Goal: Navigation & Orientation: Understand site structure

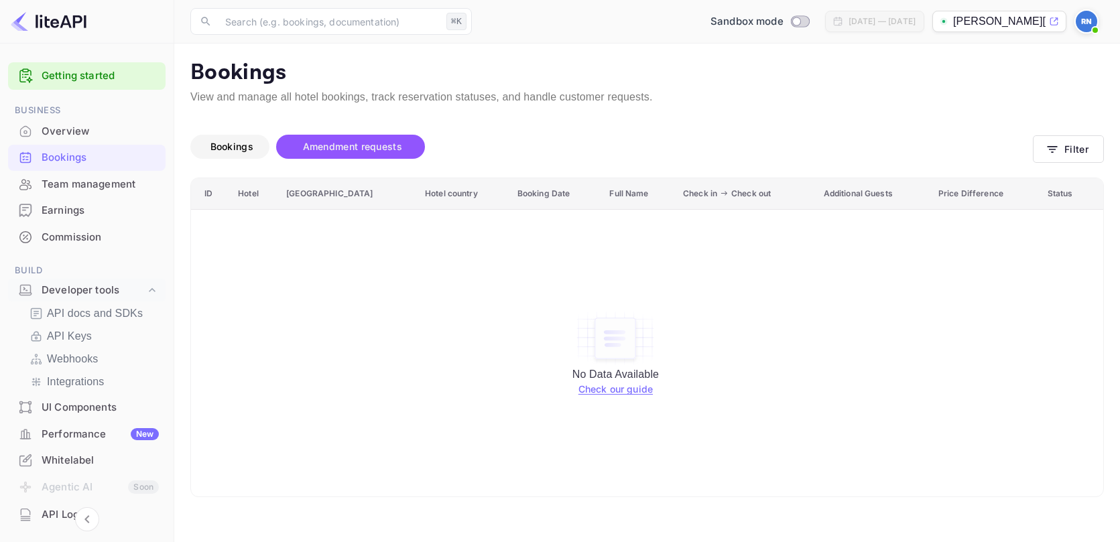
click at [239, 152] on span "Bookings" at bounding box center [231, 146] width 43 height 11
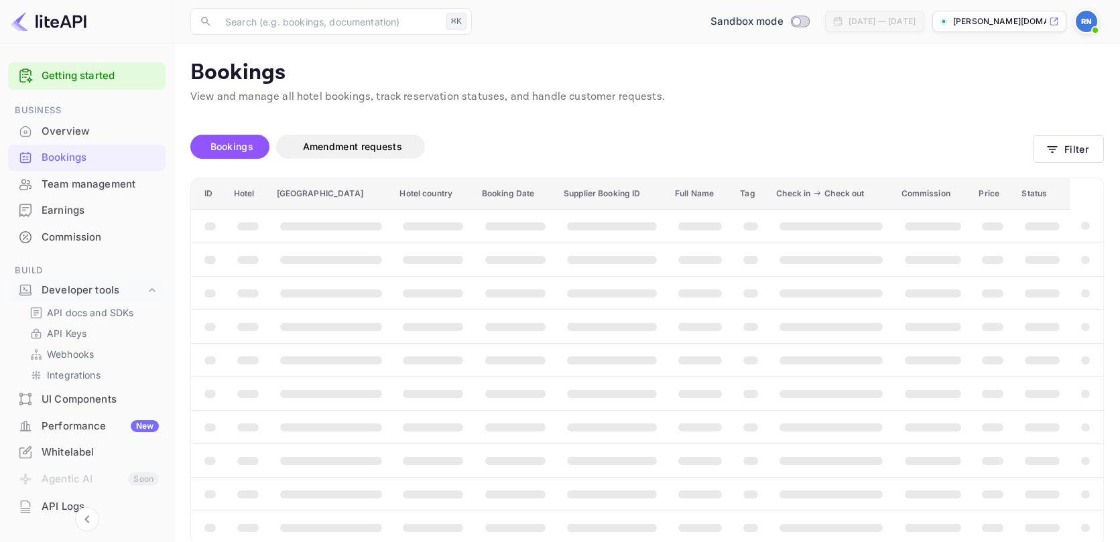
click at [970, 23] on p "[PERSON_NAME][DOMAIN_NAME]" at bounding box center [999, 21] width 93 height 12
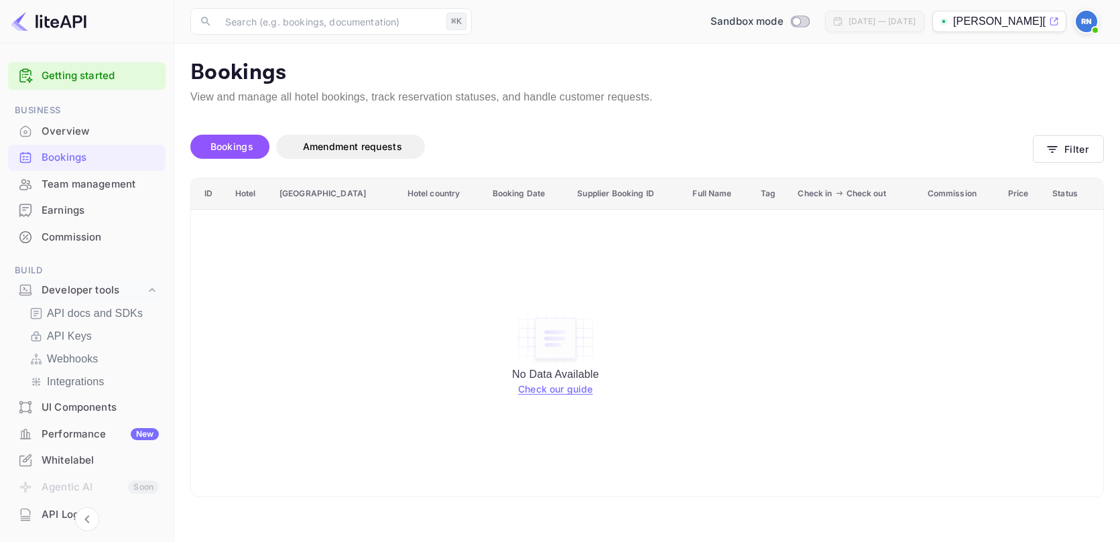
click at [90, 130] on div "Overview" at bounding box center [100, 131] width 117 height 15
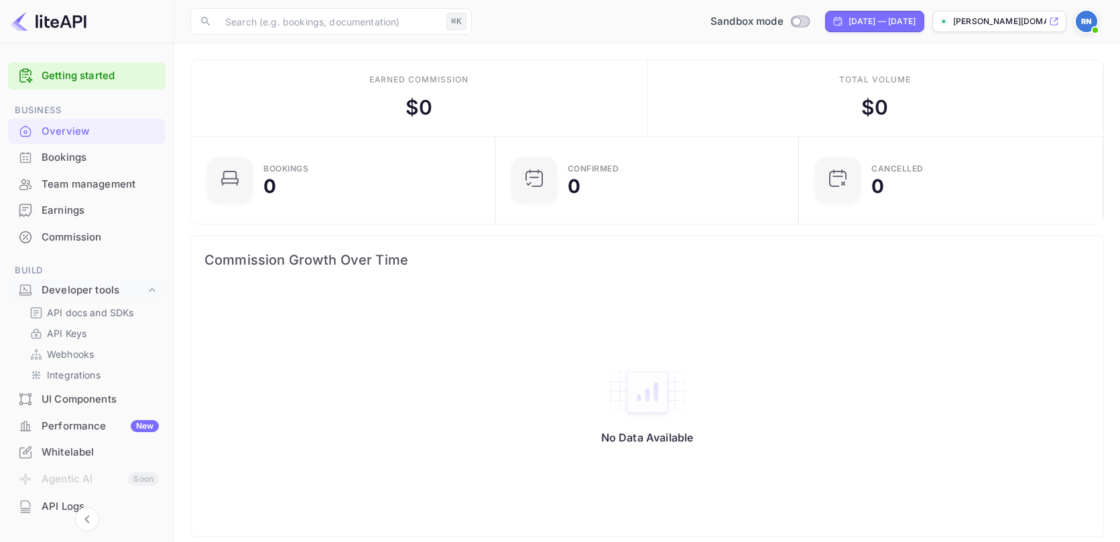
click at [1090, 16] on img at bounding box center [1085, 21] width 21 height 21
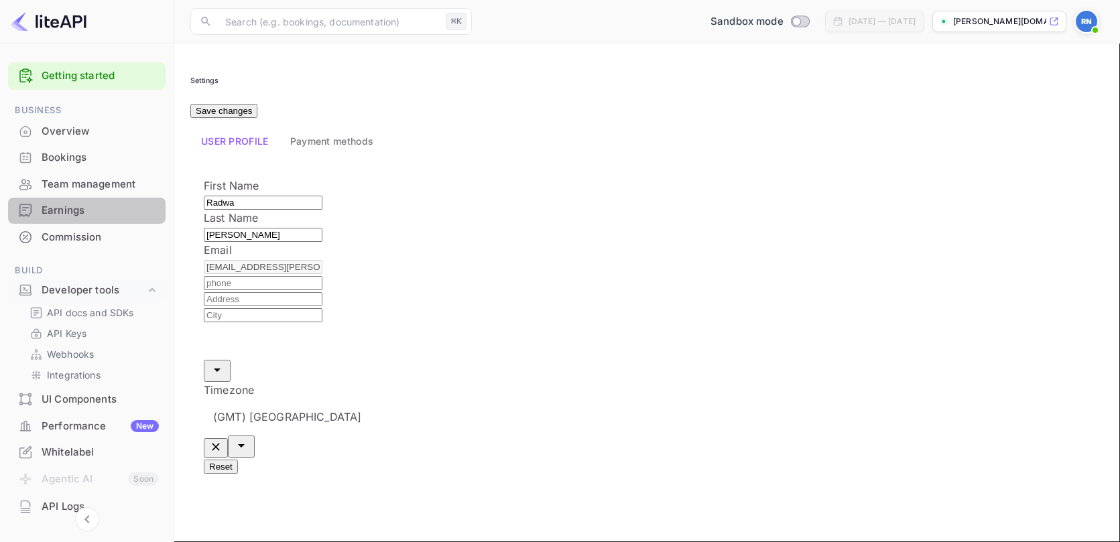
click at [74, 213] on div "Earnings" at bounding box center [100, 210] width 117 height 15
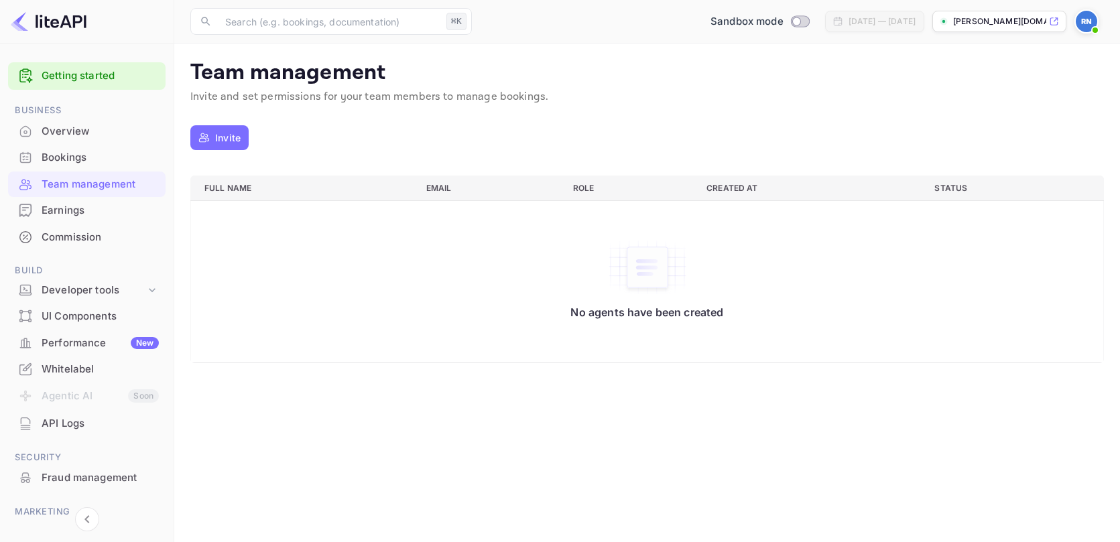
click at [88, 159] on div "Bookings" at bounding box center [100, 157] width 117 height 15
